Goal: Transaction & Acquisition: Purchase product/service

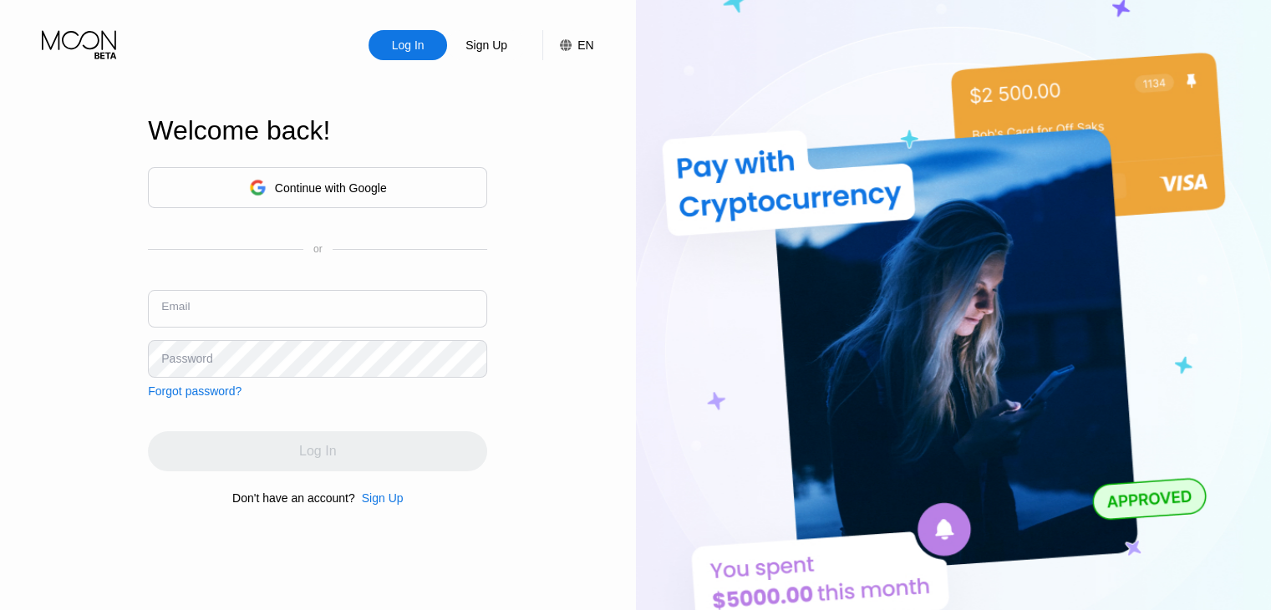
click at [344, 305] on input "text" at bounding box center [317, 309] width 339 height 38
type input "[EMAIL_ADDRESS][DOMAIN_NAME]"
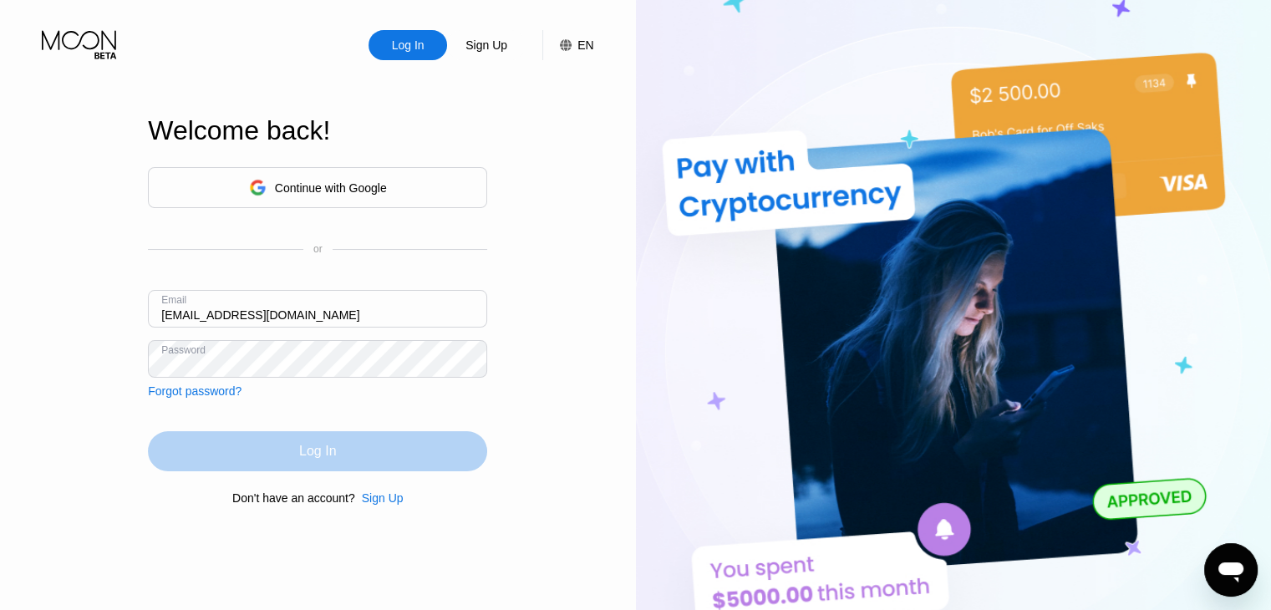
click at [396, 442] on div "Log In" at bounding box center [317, 451] width 339 height 40
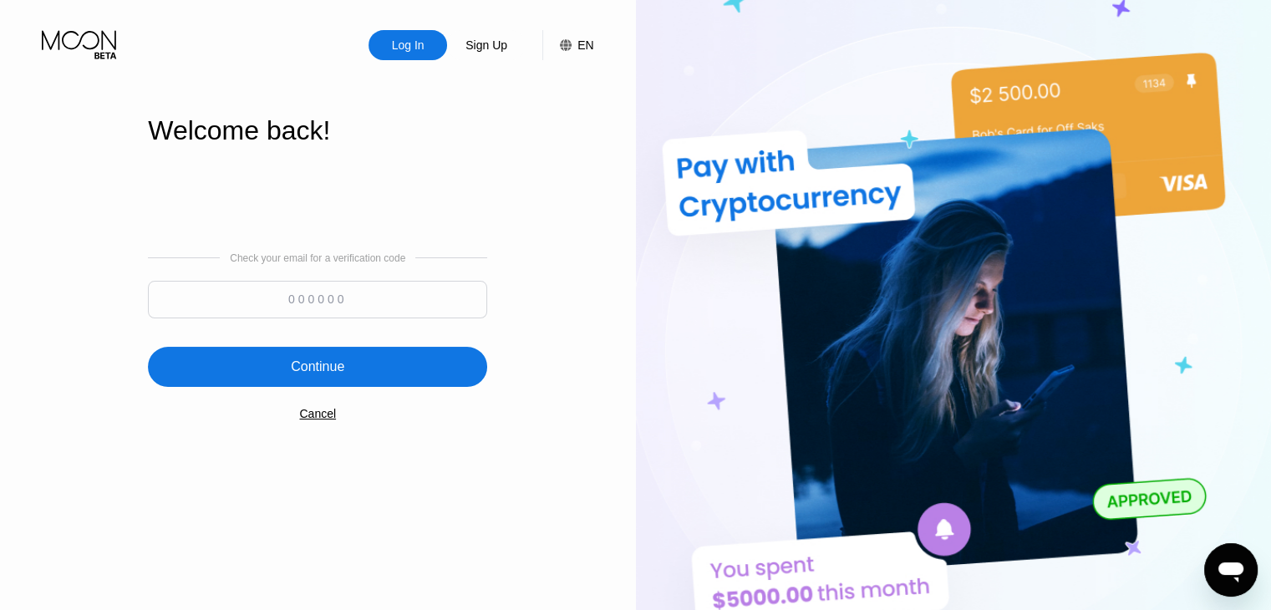
click at [373, 285] on input at bounding box center [317, 300] width 339 height 38
type input "497212"
click at [358, 375] on div "Continue" at bounding box center [317, 367] width 339 height 40
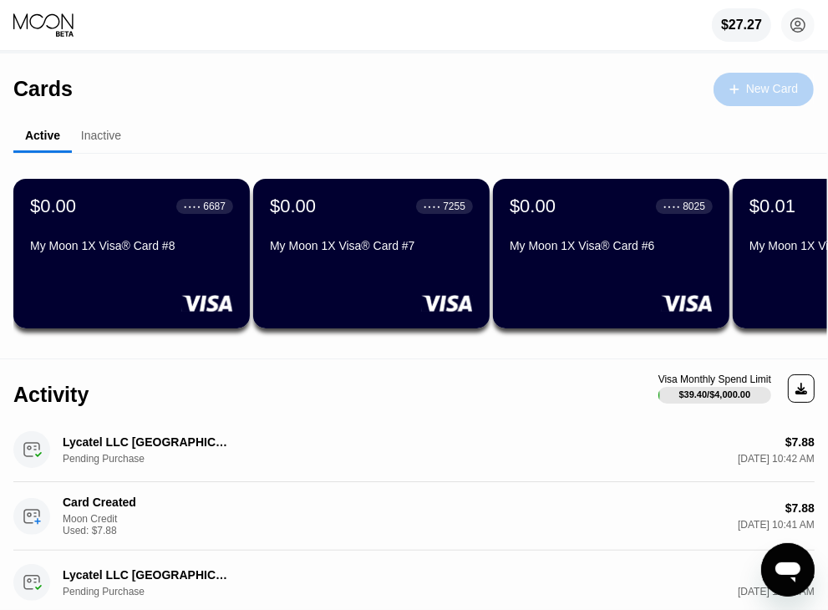
click at [734, 98] on div "New Card" at bounding box center [764, 89] width 100 height 33
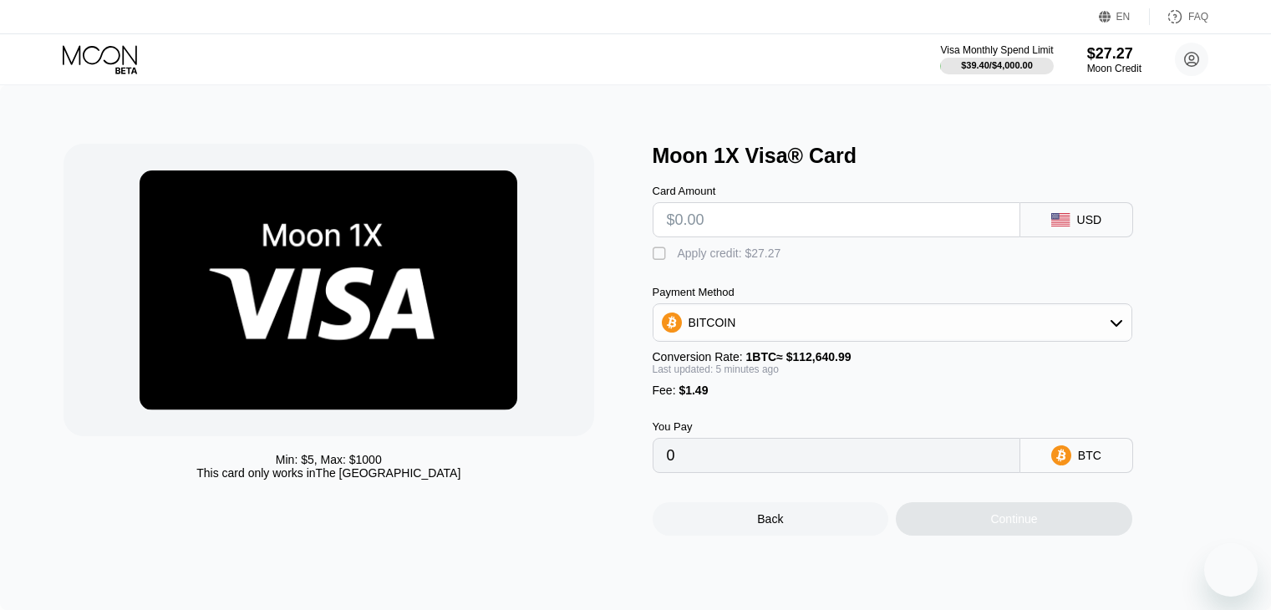
type input "$7"
type input "0.00007541"
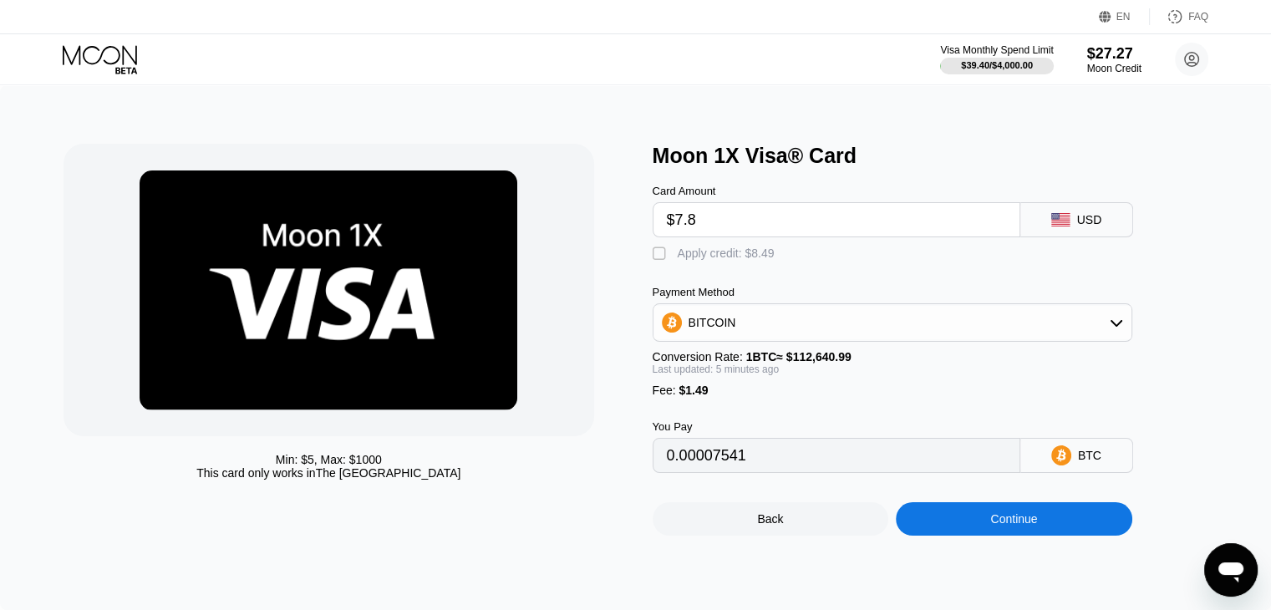
type input "$7.88"
type input "0.00008322"
type input "$7.88"
click at [705, 251] on div "Apply credit: $9.37" at bounding box center [726, 252] width 97 height 13
type input "0"
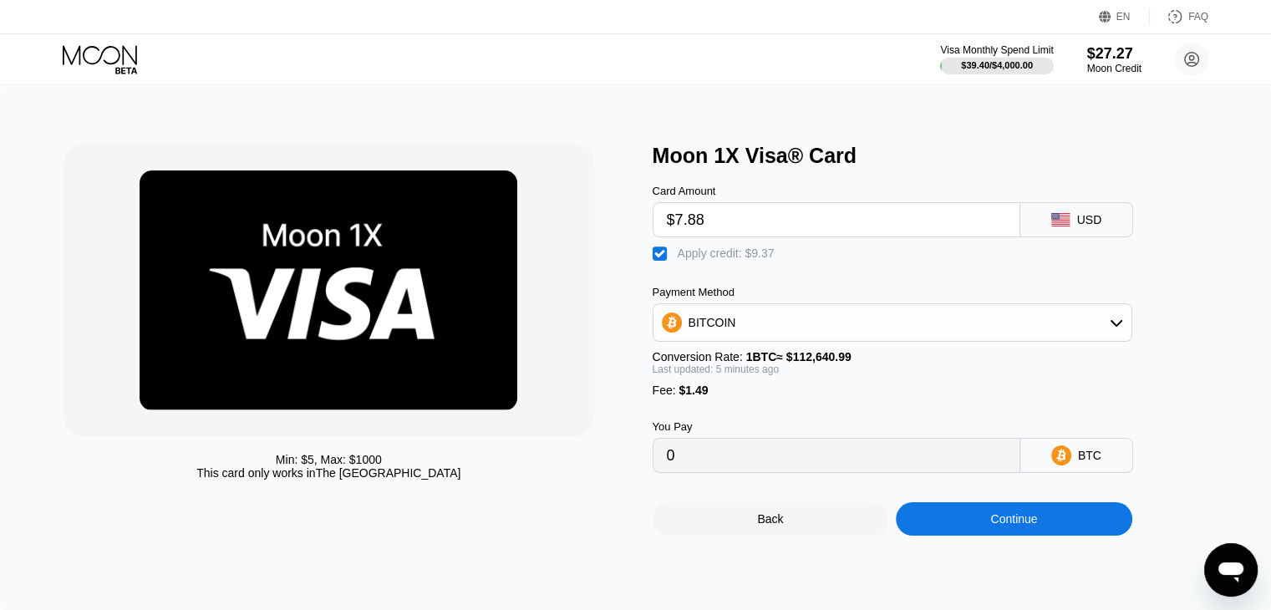
scroll to position [167, 0]
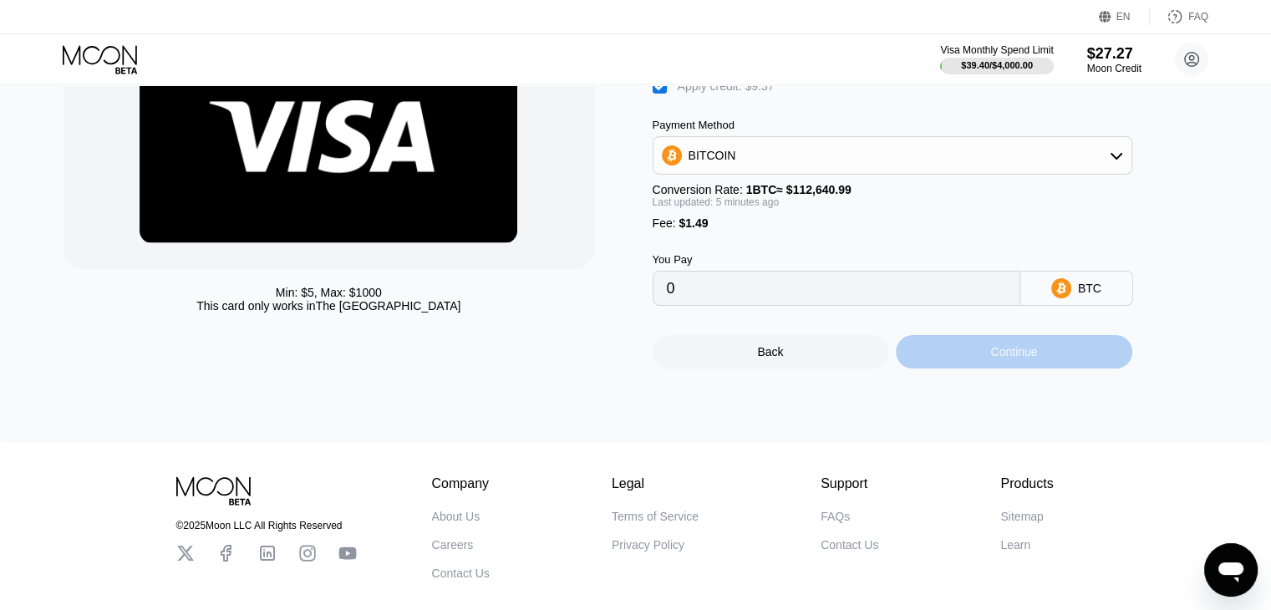
click at [990, 358] on div "Continue" at bounding box center [1013, 351] width 47 height 13
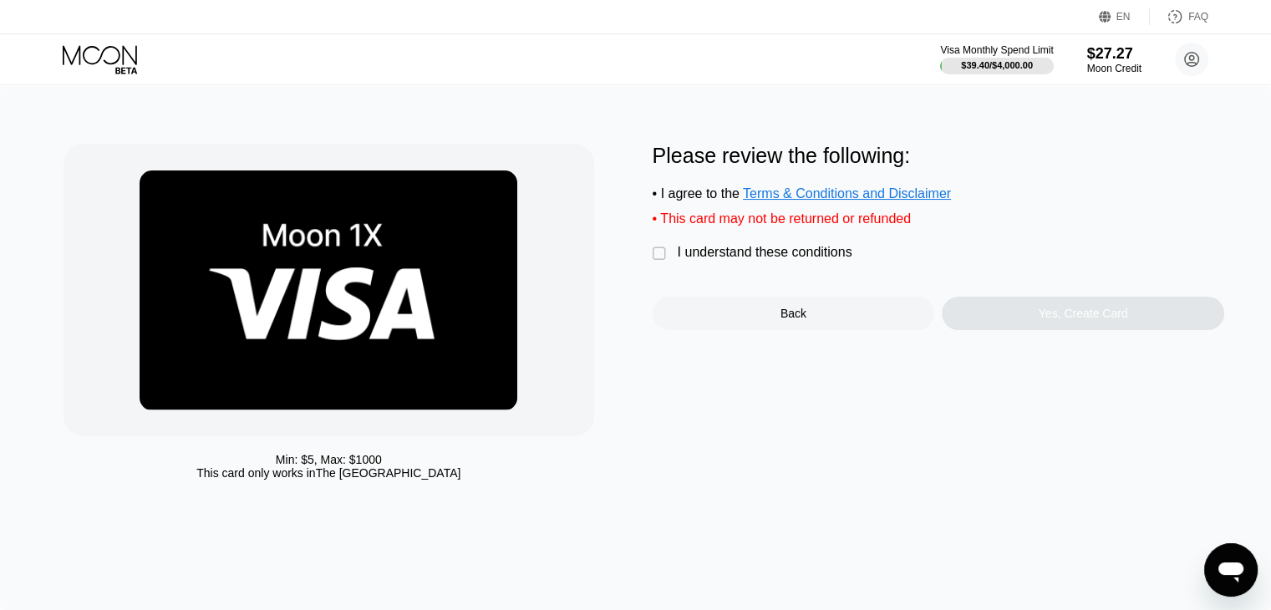
click at [688, 277] on div "Please review the following: • I agree to the Terms & Conditions and Disclaimer…" at bounding box center [939, 237] width 572 height 186
click at [688, 260] on div "I understand these conditions" at bounding box center [765, 252] width 175 height 15
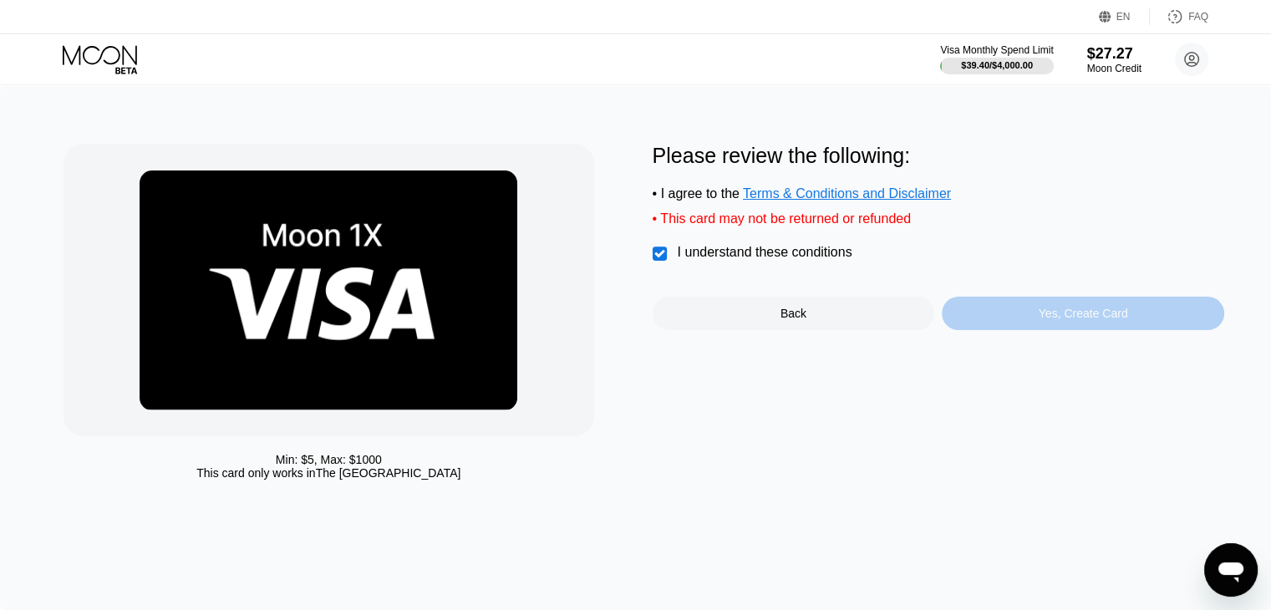
click at [1066, 320] on div "Yes, Create Card" at bounding box center [1083, 313] width 89 height 13
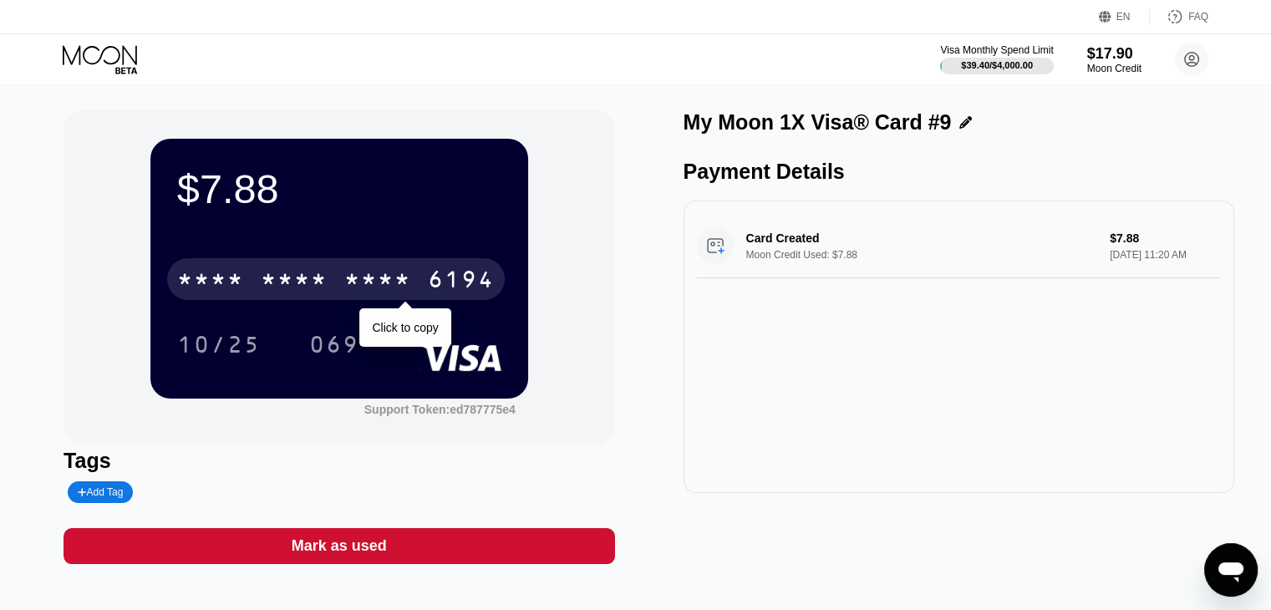
click at [294, 277] on div "* * * *" at bounding box center [294, 281] width 67 height 27
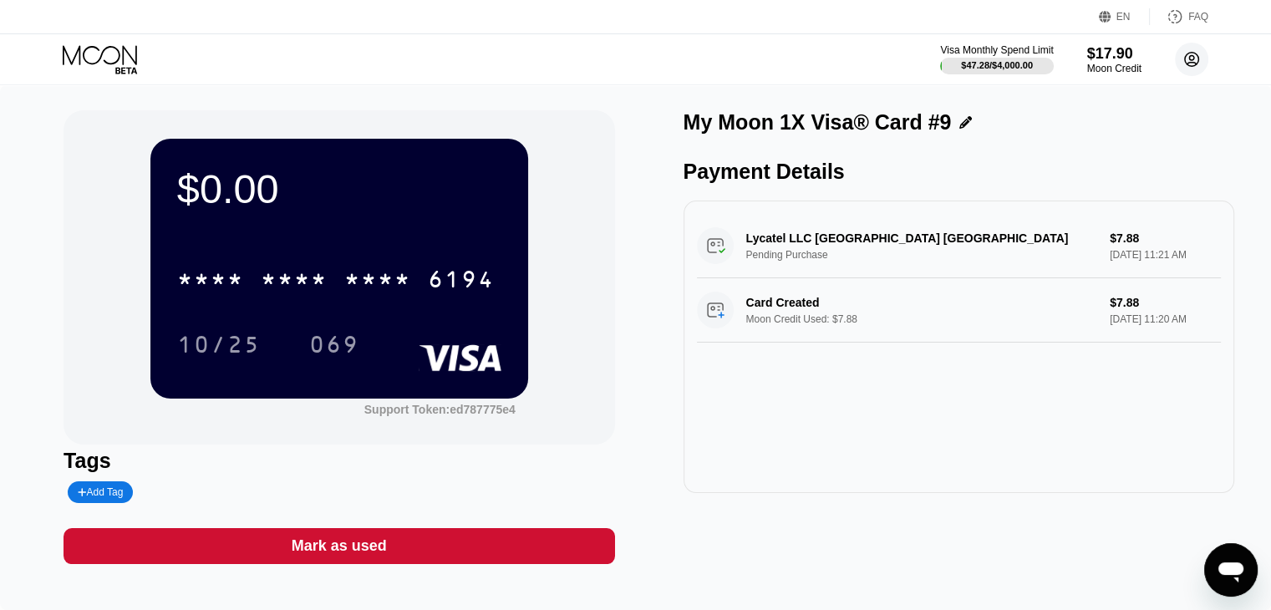
click at [1205, 56] on circle at bounding box center [1191, 59] width 33 height 33
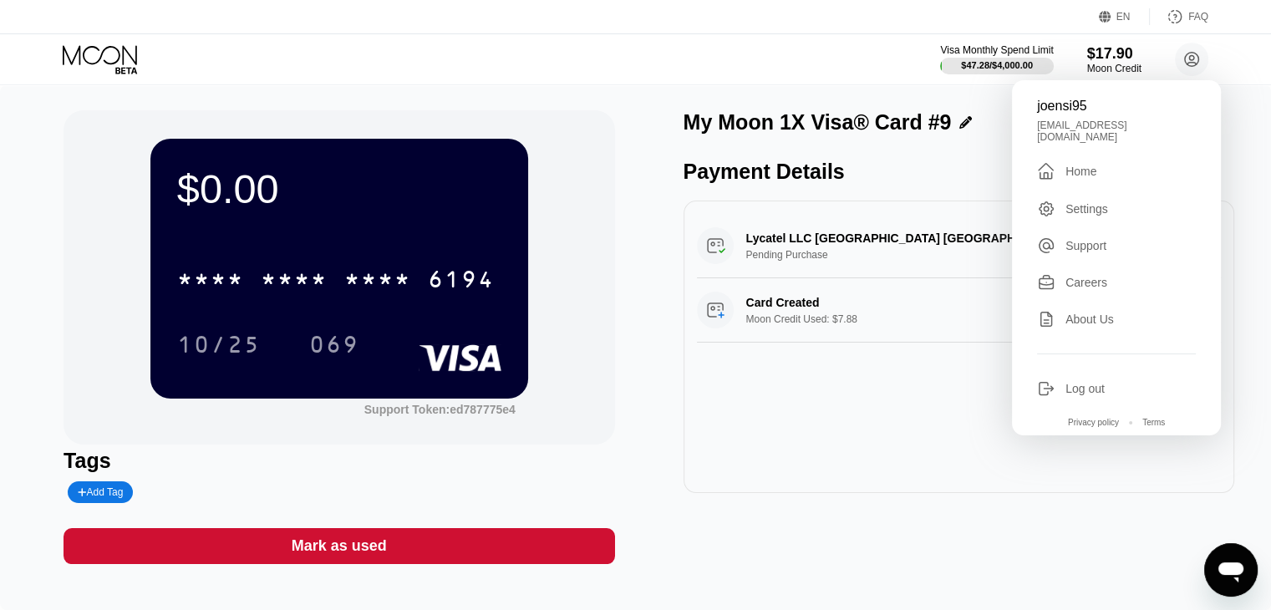
click at [1117, 161] on div " Home" at bounding box center [1116, 171] width 159 height 20
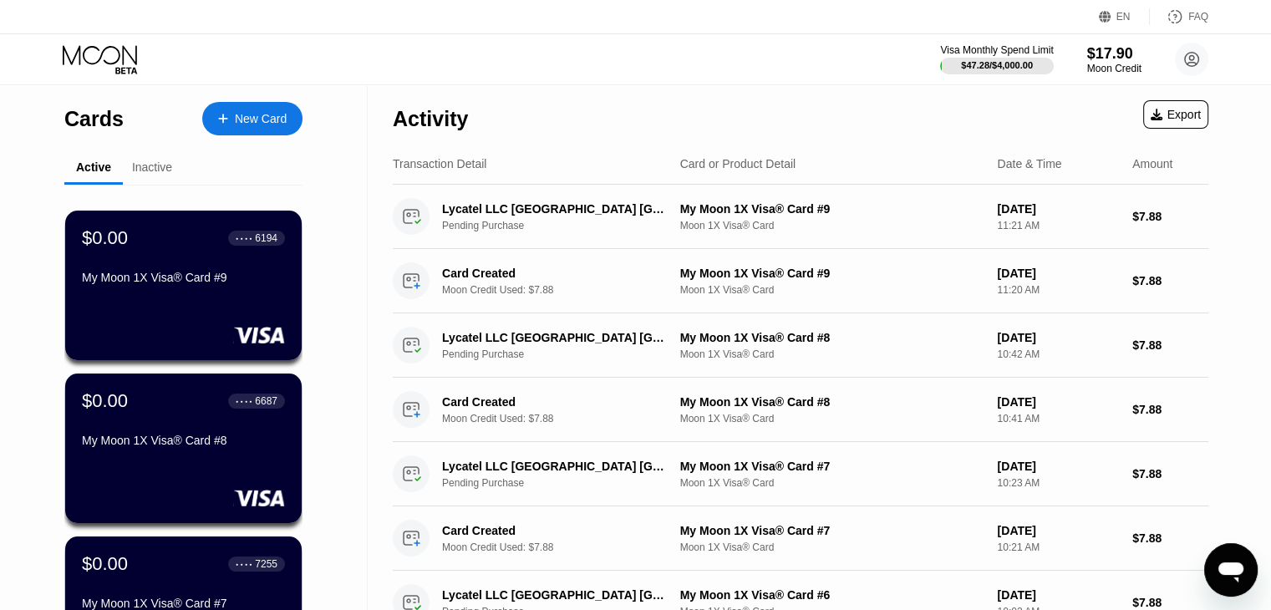
click at [277, 114] on div "New Card" at bounding box center [261, 119] width 52 height 14
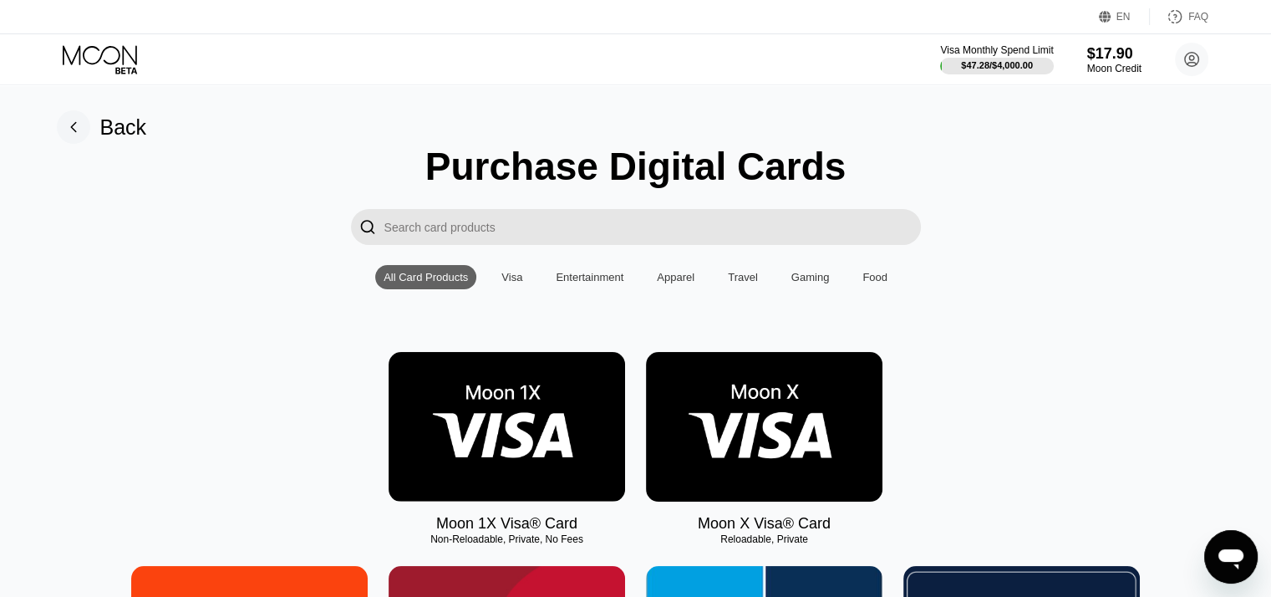
click at [561, 422] on img at bounding box center [507, 427] width 236 height 150
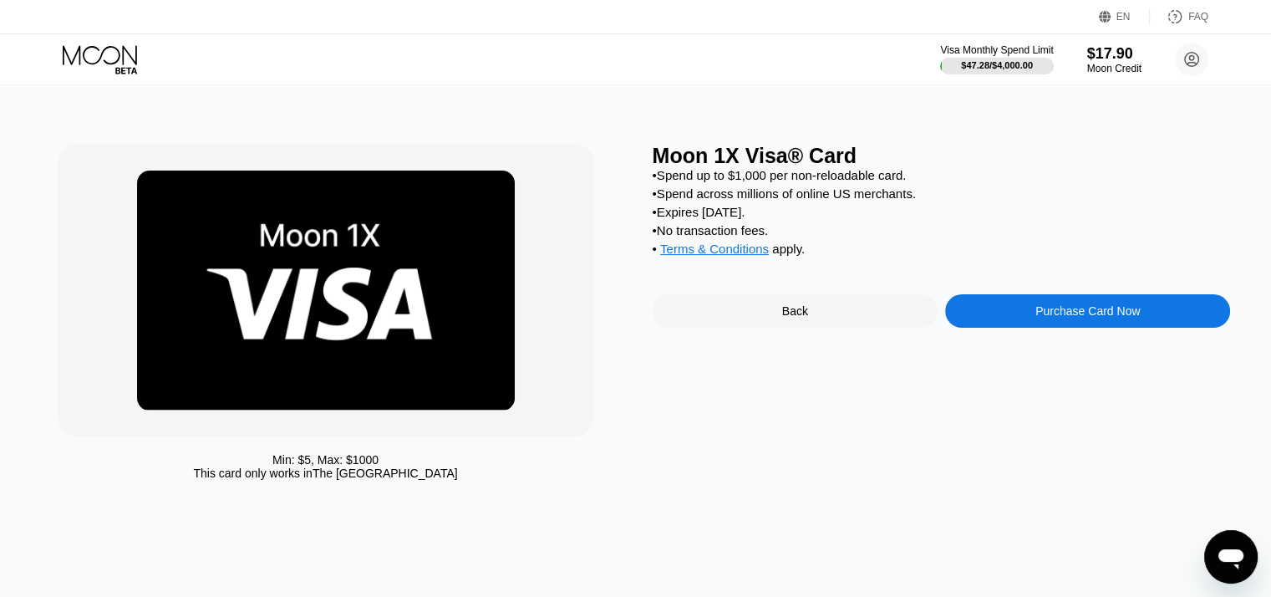
click at [1056, 328] on div "Purchase Card Now" at bounding box center [1087, 310] width 285 height 33
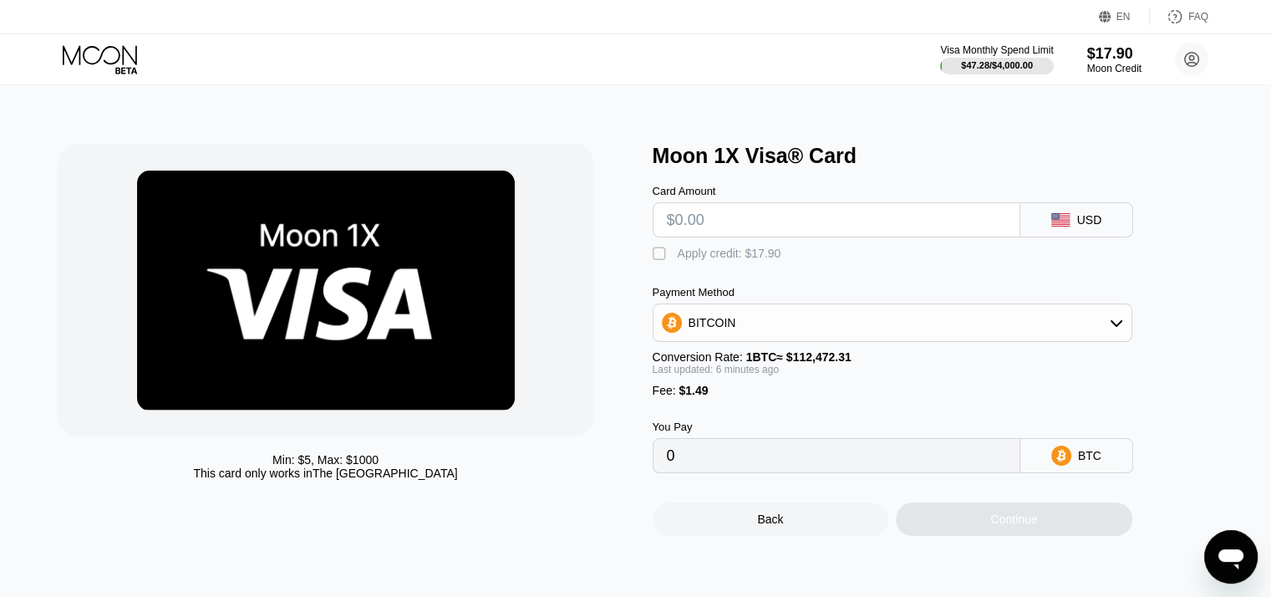
click at [780, 236] on input "text" at bounding box center [836, 219] width 339 height 33
type input "$7"
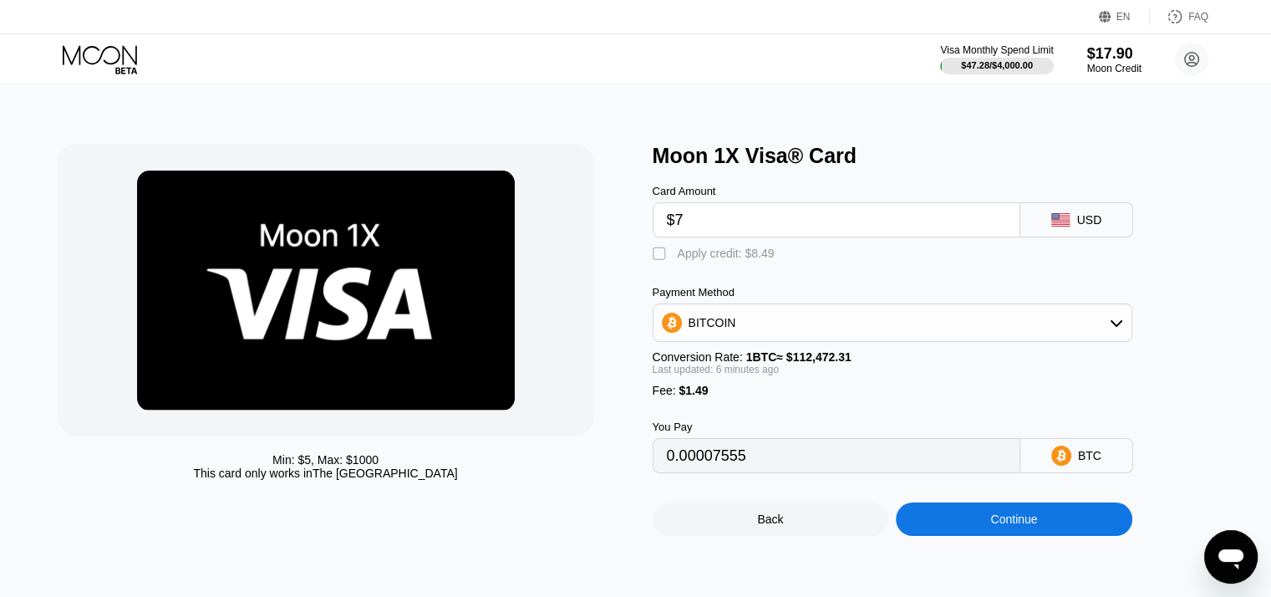
type input "0.00007555"
type input "$7.88"
type input "0.00008338"
type input "$7.88"
click at [699, 260] on div "Apply credit: $9.37" at bounding box center [726, 252] width 97 height 13
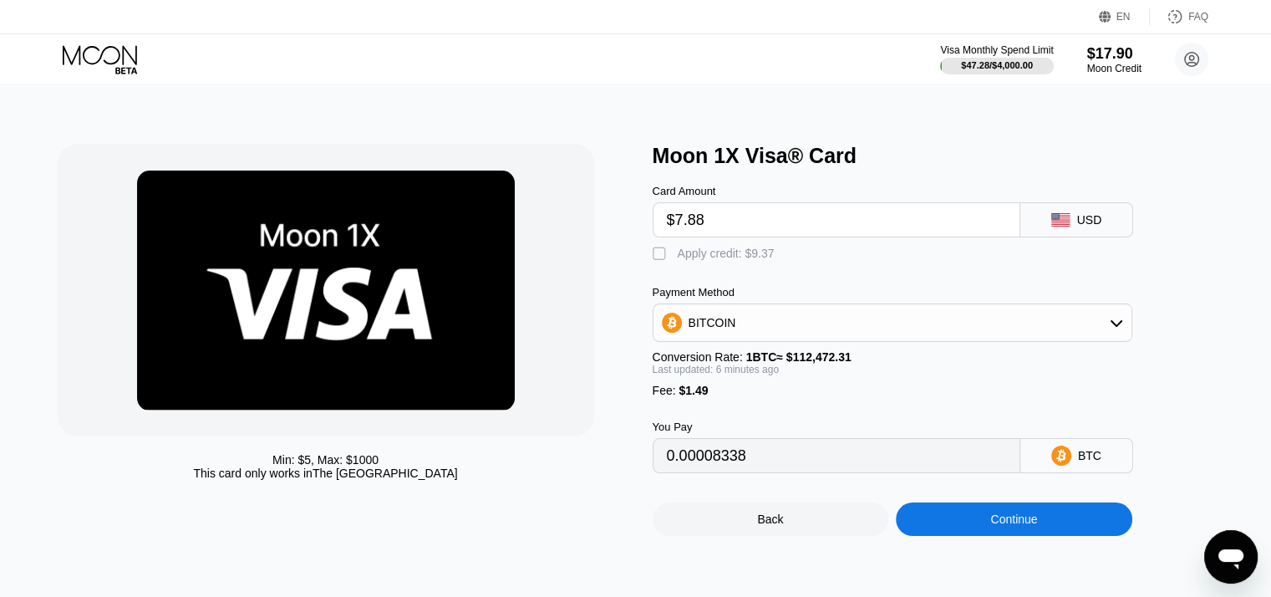
type input "0"
click at [993, 526] on div "Continue" at bounding box center [1013, 518] width 47 height 13
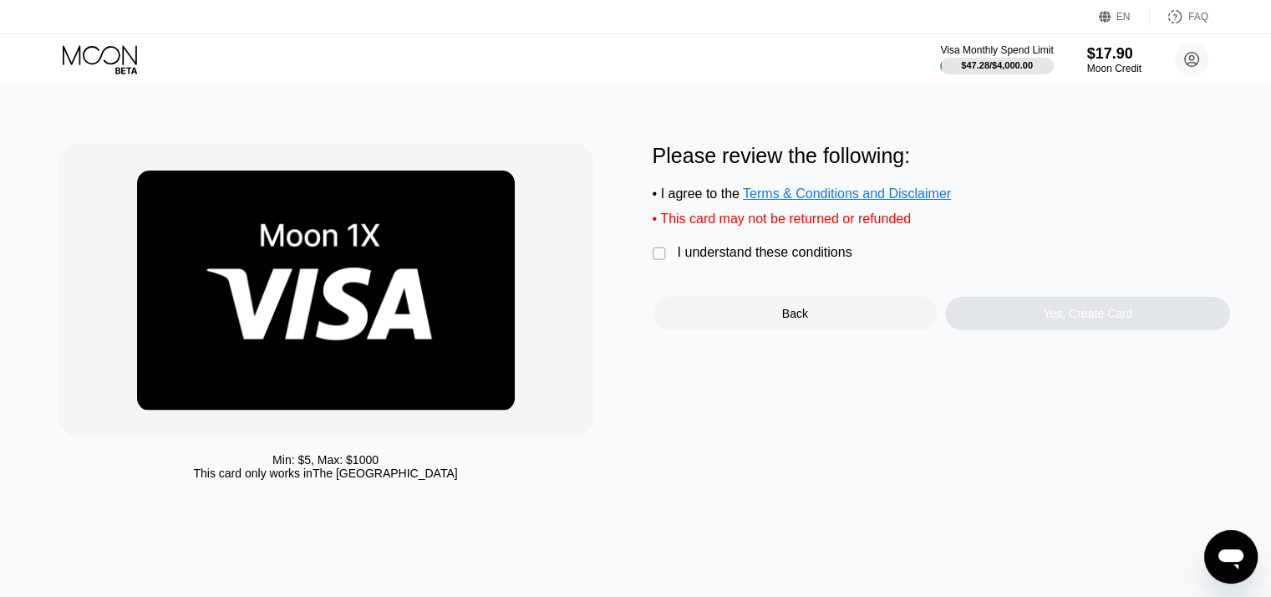
click at [671, 262] on div " I understand these conditions" at bounding box center [757, 254] width 208 height 18
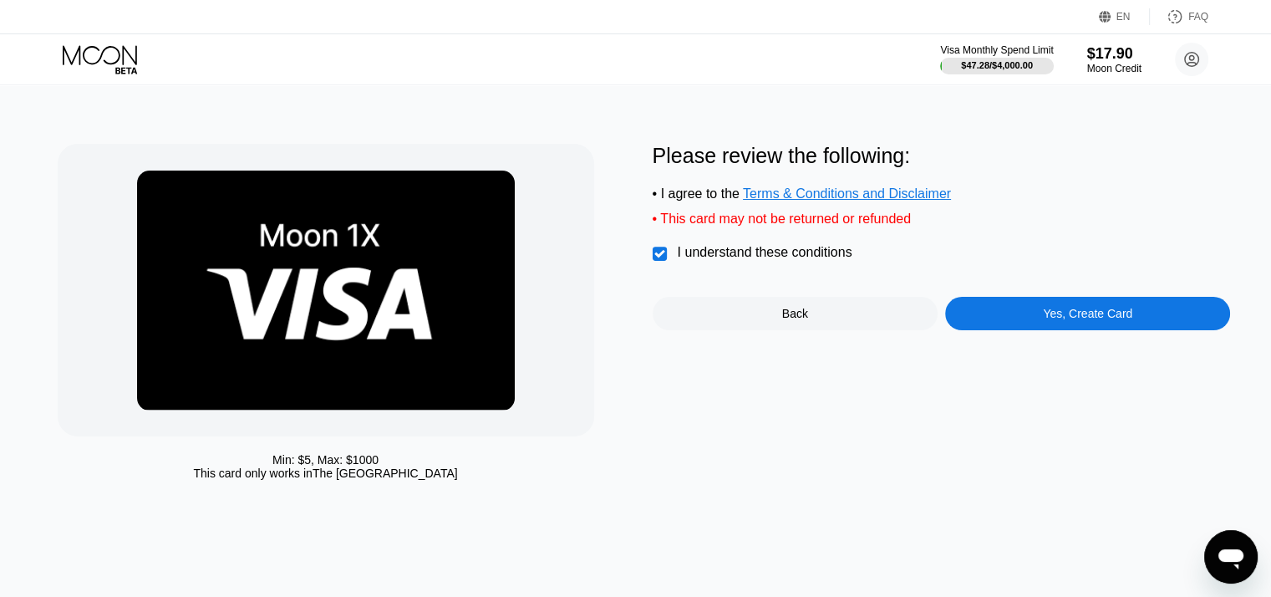
click at [1030, 328] on div "Yes, Create Card" at bounding box center [1087, 313] width 285 height 33
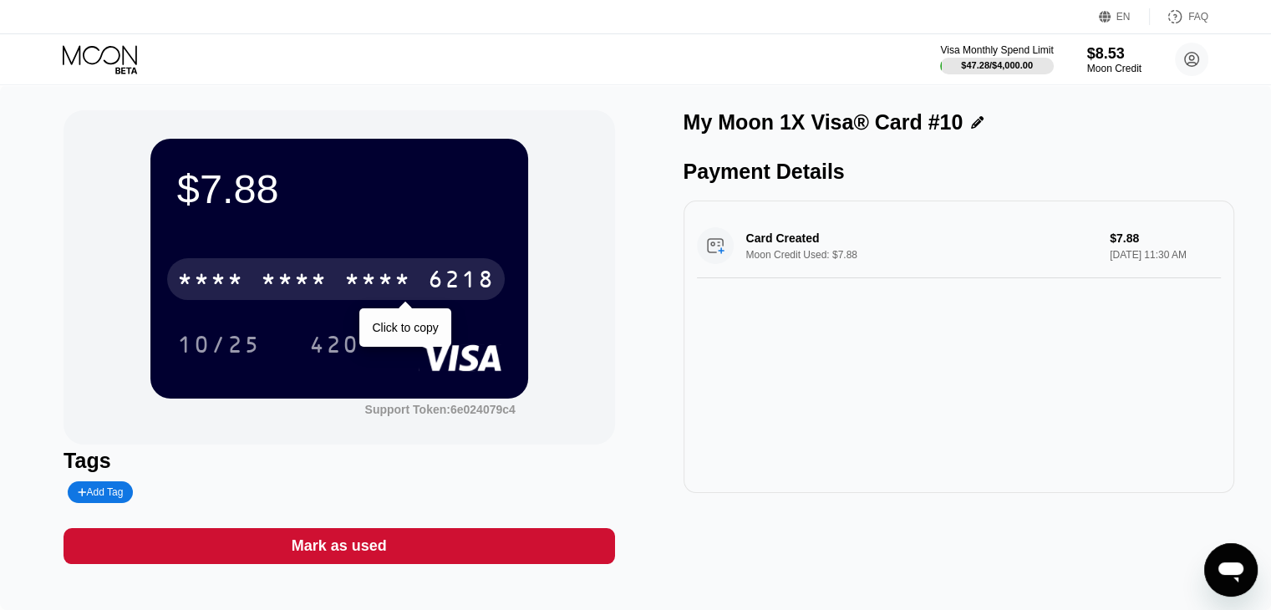
click at [451, 288] on div "6218" at bounding box center [461, 281] width 67 height 27
